Goal: Browse casually

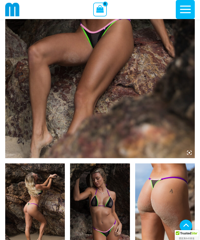
scroll to position [159, 0]
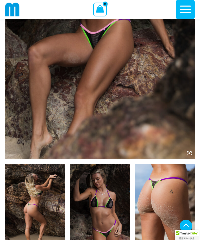
click at [135, 124] on img at bounding box center [100, 16] width 190 height 284
click at [186, 153] on img at bounding box center [100, 16] width 190 height 284
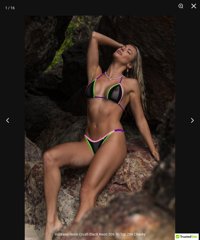
click at [194, 129] on button "Next" at bounding box center [191, 120] width 20 height 26
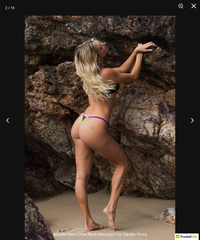
click at [182, 8] on button "Zoom" at bounding box center [178, 8] width 13 height 16
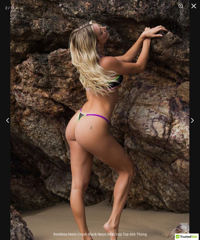
click at [193, 133] on button "Next" at bounding box center [191, 120] width 20 height 26
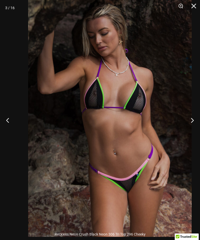
click at [102, 125] on img at bounding box center [110, 113] width 164 height 245
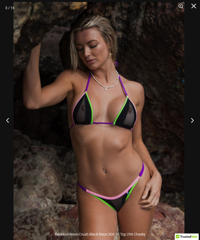
click at [191, 133] on button "Next" at bounding box center [191, 120] width 20 height 26
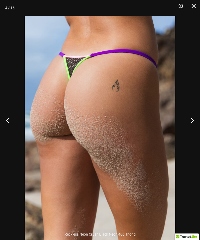
click at [192, 129] on button "Next" at bounding box center [191, 120] width 20 height 26
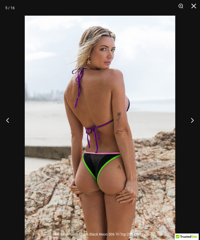
click at [191, 129] on button "Next" at bounding box center [191, 120] width 20 height 26
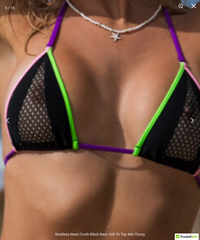
click at [103, 129] on img at bounding box center [90, 129] width 573 height 858
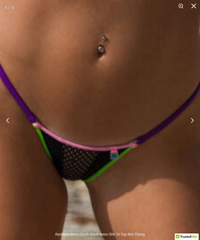
click at [194, 126] on button "Next" at bounding box center [191, 120] width 20 height 26
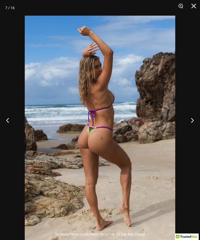
click at [198, 123] on button "Next" at bounding box center [191, 120] width 20 height 26
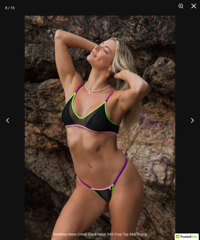
click at [194, 125] on button "Next" at bounding box center [191, 120] width 20 height 26
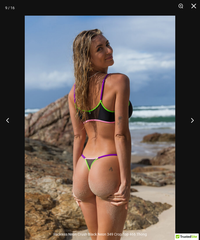
click at [192, 127] on button "Next" at bounding box center [191, 120] width 20 height 26
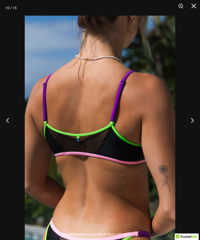
click at [193, 126] on button "Next" at bounding box center [191, 120] width 20 height 26
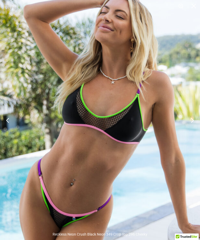
click at [139, 220] on img at bounding box center [106, 126] width 221 height 332
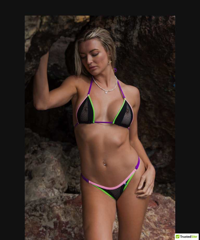
click at [120, 141] on img at bounding box center [100, 129] width 151 height 226
click at [194, 7] on button "Close" at bounding box center [191, 8] width 13 height 16
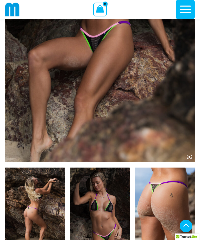
scroll to position [175, 0]
